Goal: Task Accomplishment & Management: Manage account settings

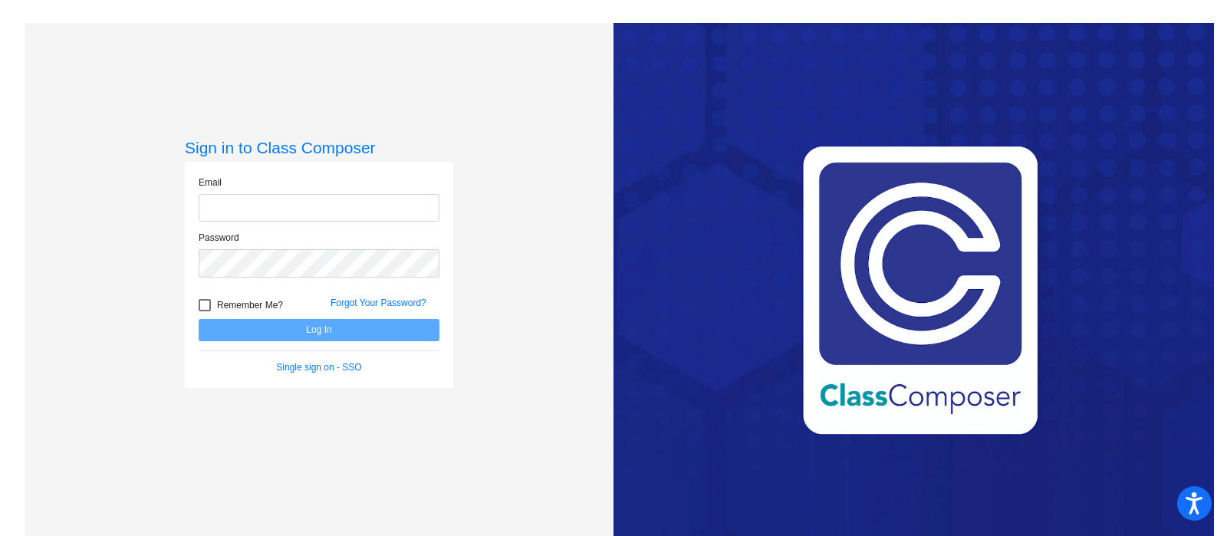
type input "[EMAIL_ADDRESS][DOMAIN_NAME]"
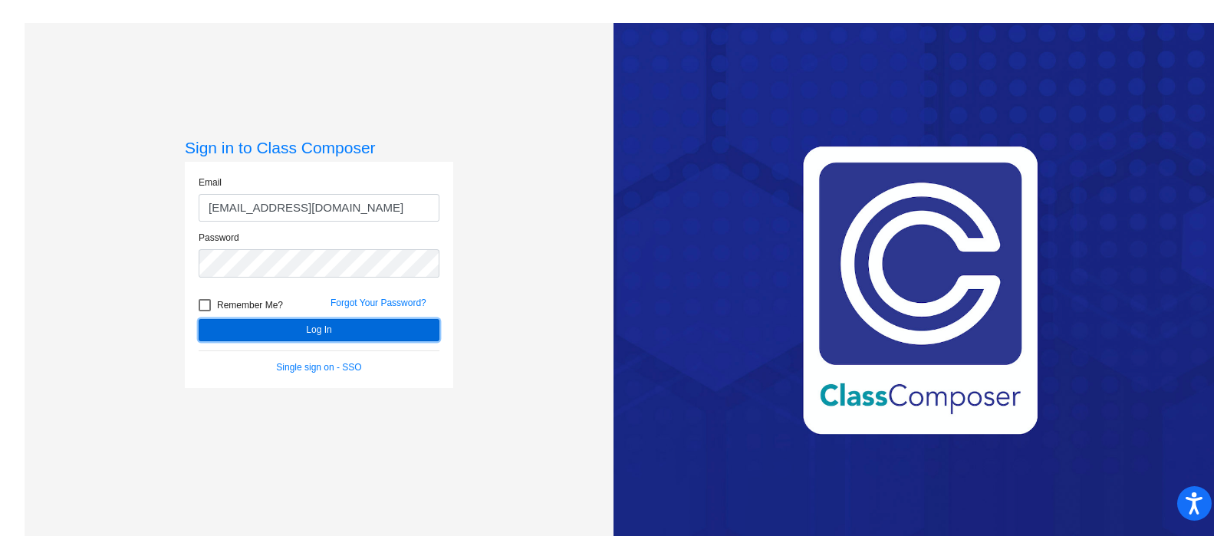
click at [361, 327] on button "Log In" at bounding box center [319, 330] width 241 height 22
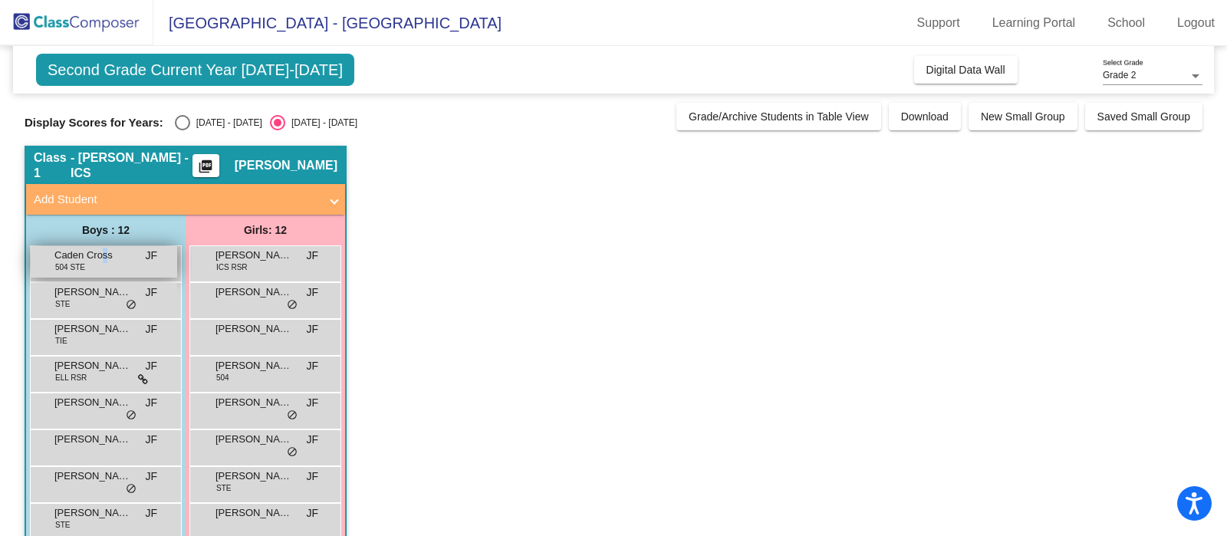
click at [104, 259] on span "Caden Cross" at bounding box center [92, 255] width 77 height 15
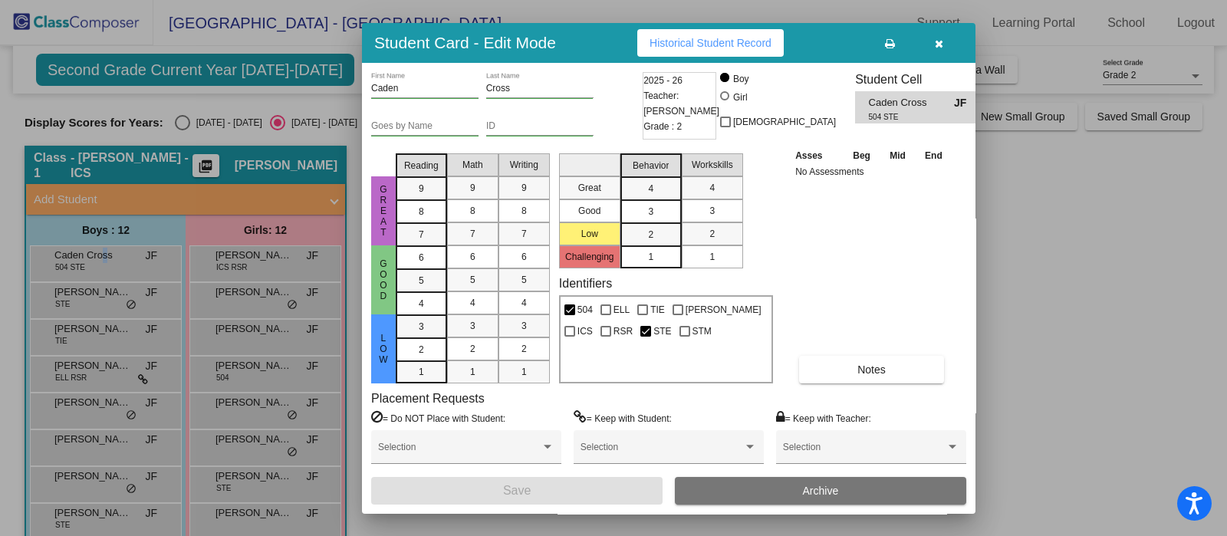
click at [857, 155] on th "Beg" at bounding box center [861, 155] width 37 height 17
click at [940, 36] on button "button" at bounding box center [938, 43] width 49 height 28
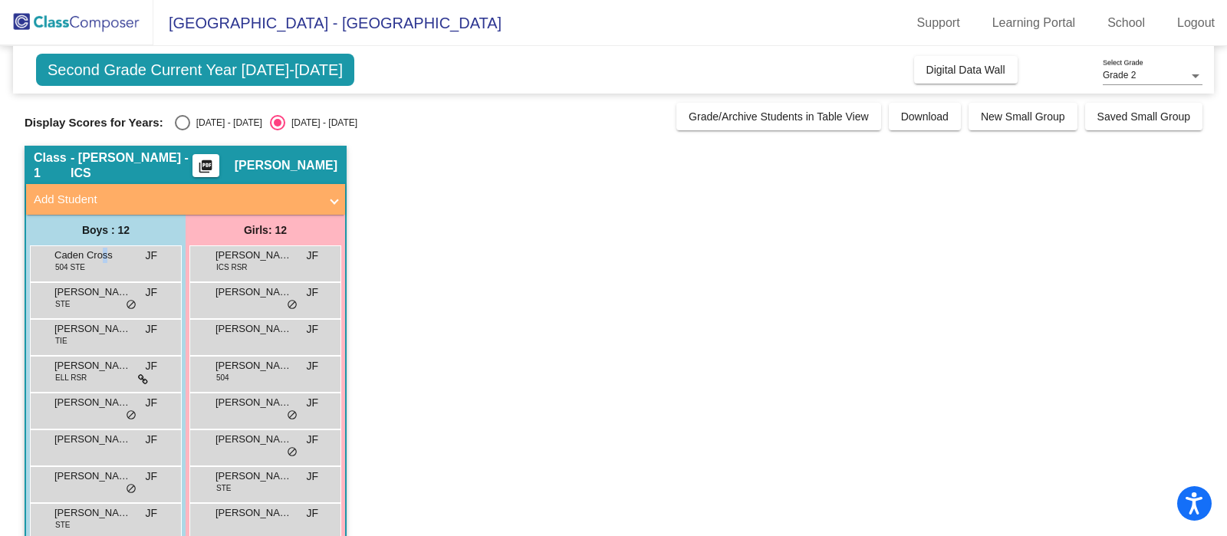
click at [175, 120] on div "Select an option" at bounding box center [182, 122] width 15 height 15
click at [182, 130] on input "[DATE] - [DATE]" at bounding box center [182, 130] width 1 height 1
radio input "true"
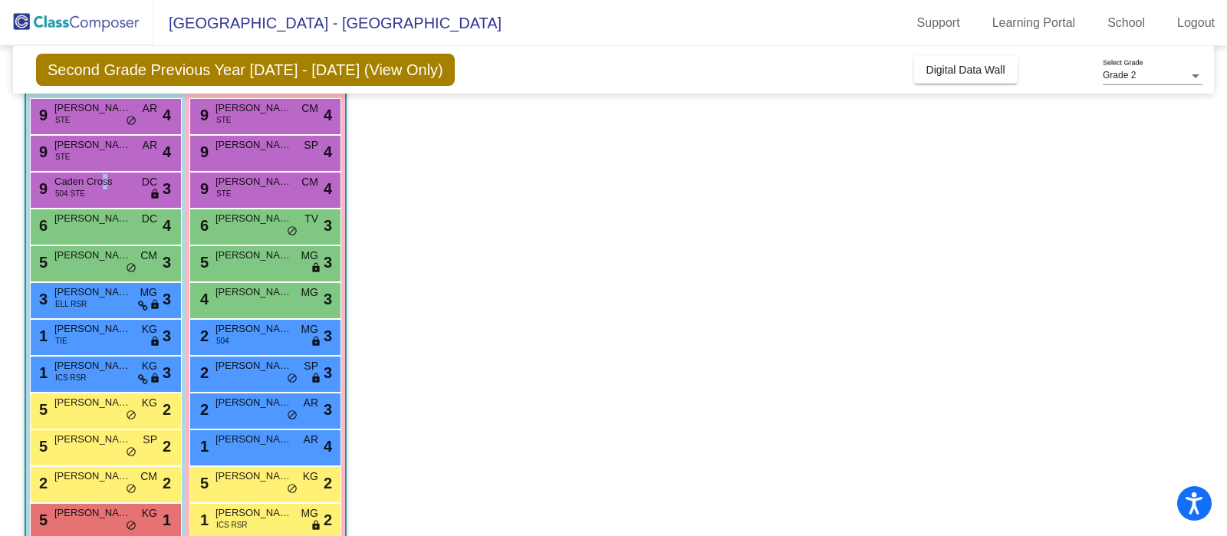
scroll to position [175, 0]
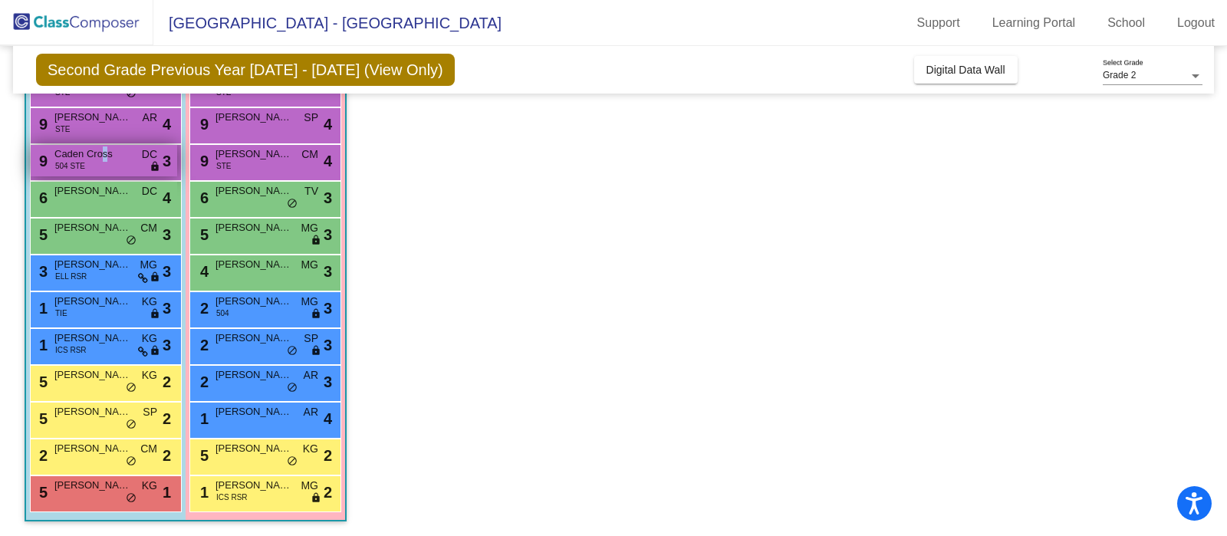
click at [104, 159] on span "Caden Cross" at bounding box center [92, 154] width 77 height 15
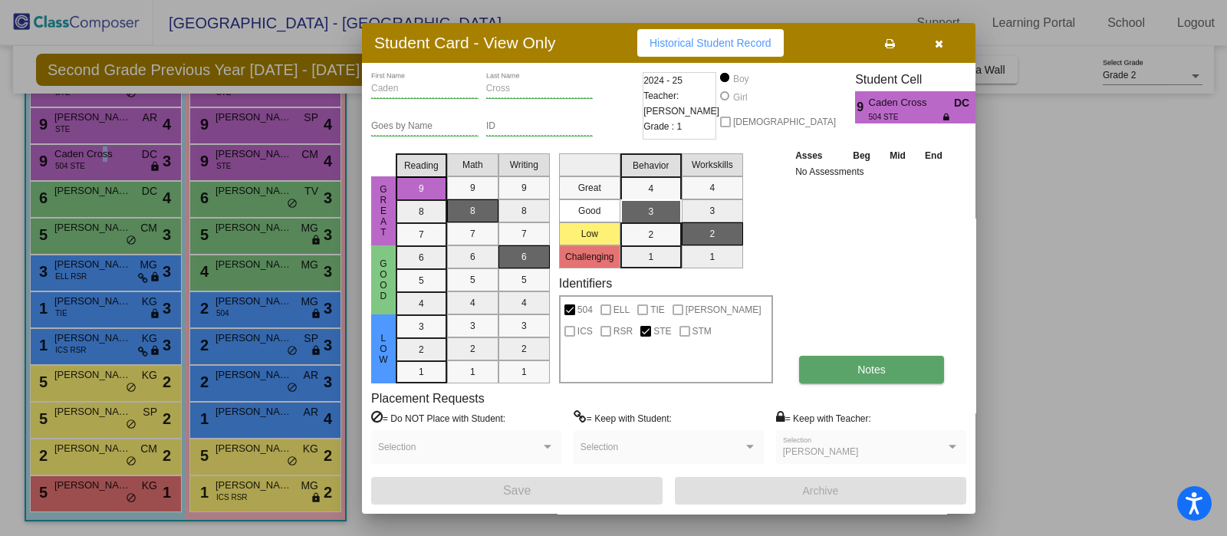
click at [852, 376] on button "Notes" at bounding box center [871, 370] width 145 height 28
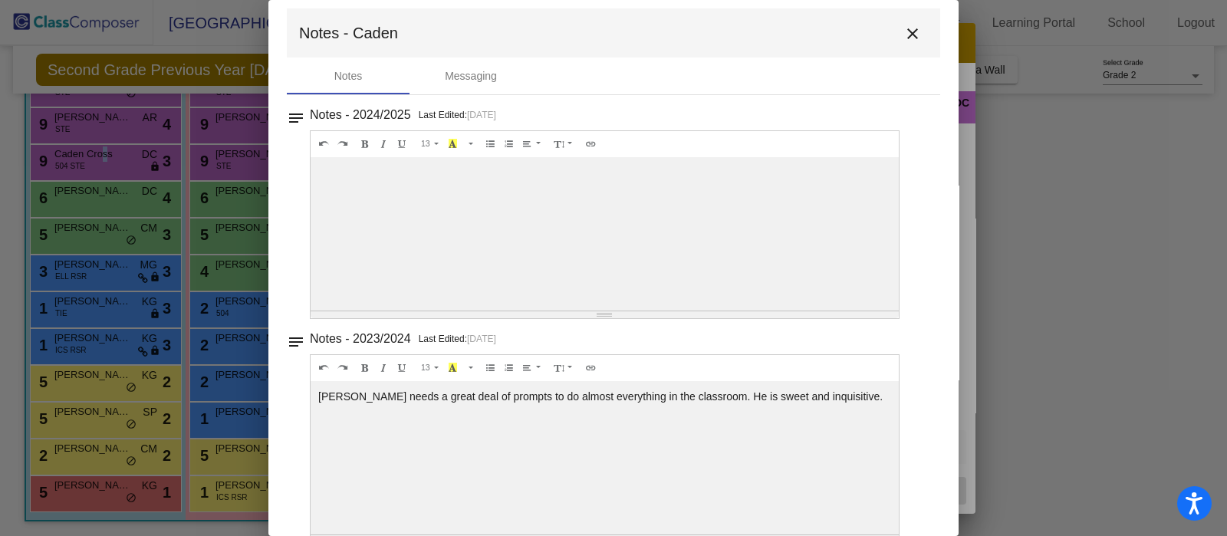
scroll to position [0, 0]
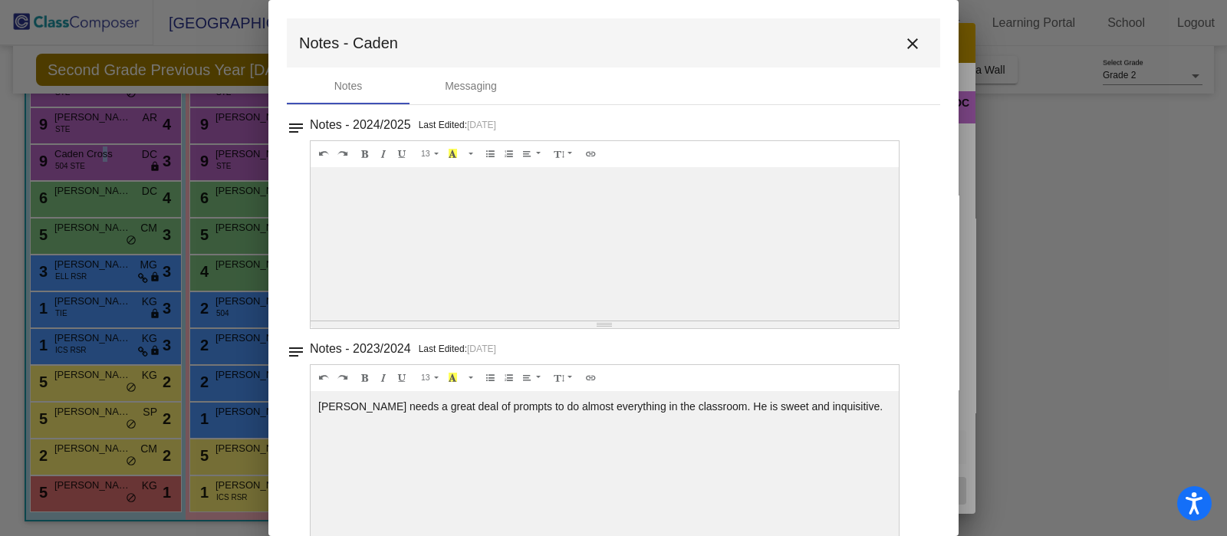
click at [621, 270] on div at bounding box center [605, 243] width 588 height 153
click at [905, 42] on mat-icon "close" at bounding box center [913, 44] width 18 height 18
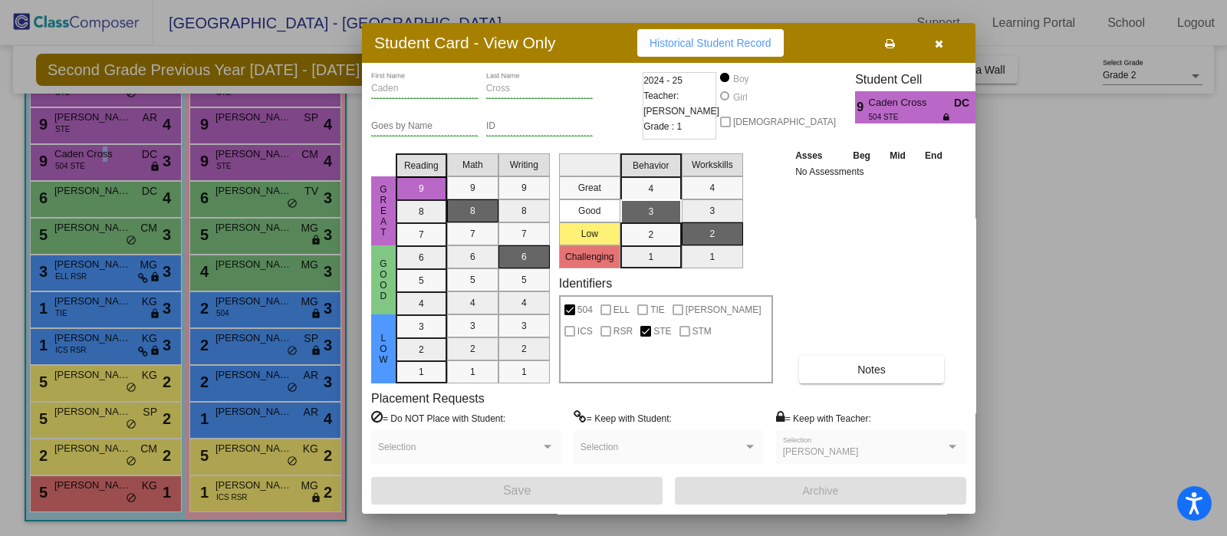
click at [932, 44] on button "button" at bounding box center [938, 43] width 49 height 28
